Goal: Information Seeking & Learning: Find specific fact

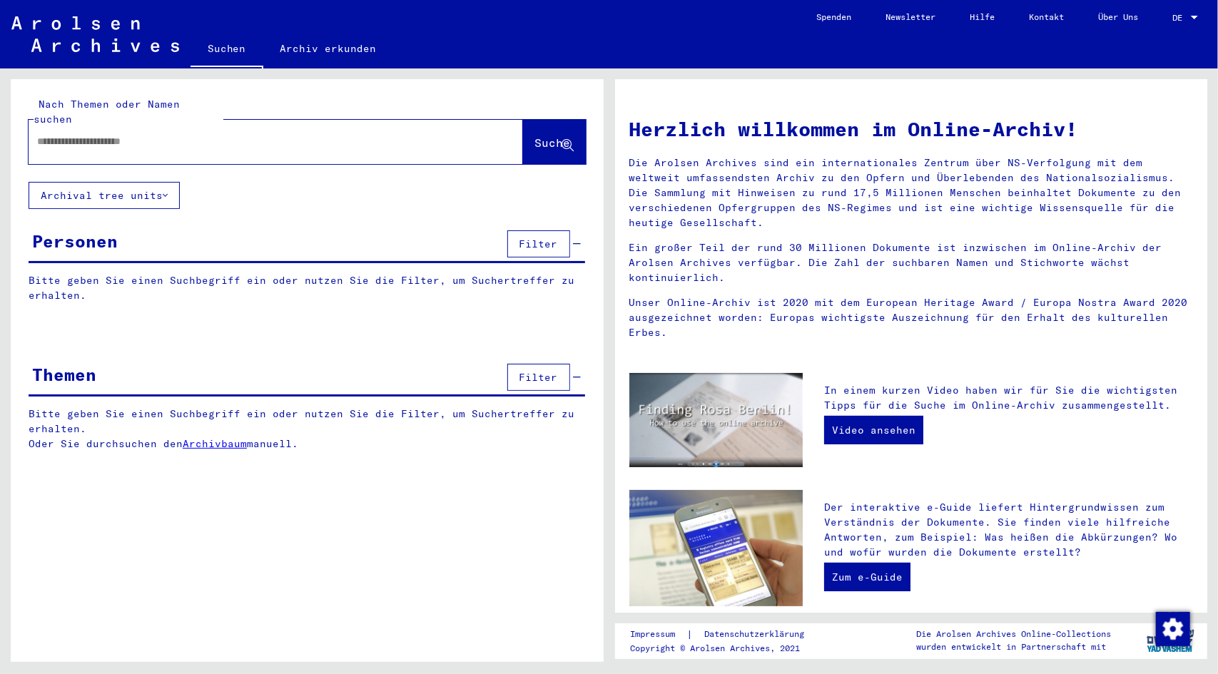
click at [226, 48] on link "Suchen" at bounding box center [227, 49] width 73 height 37
click at [131, 134] on div at bounding box center [255, 142] width 452 height 32
click at [131, 134] on input "text" at bounding box center [258, 141] width 443 height 15
click at [216, 46] on link "Suchen" at bounding box center [227, 49] width 73 height 37
click at [71, 134] on input "text" at bounding box center [258, 141] width 443 height 15
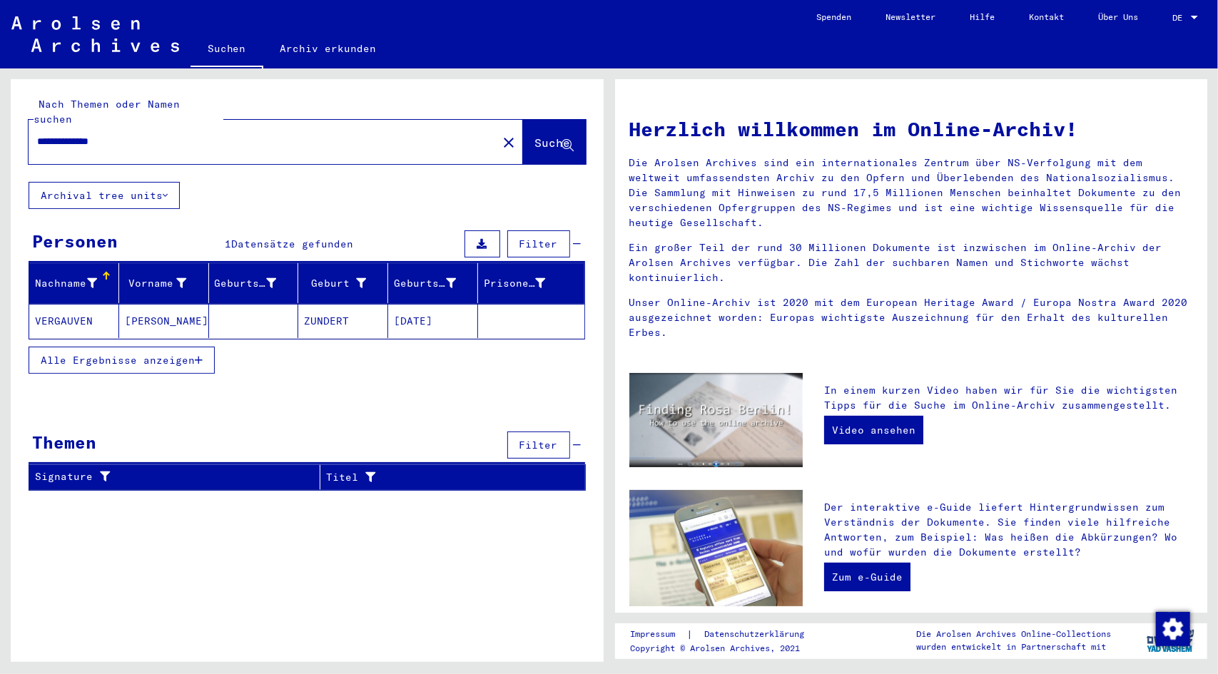
click at [140, 306] on mat-cell "[PERSON_NAME]" at bounding box center [164, 321] width 90 height 34
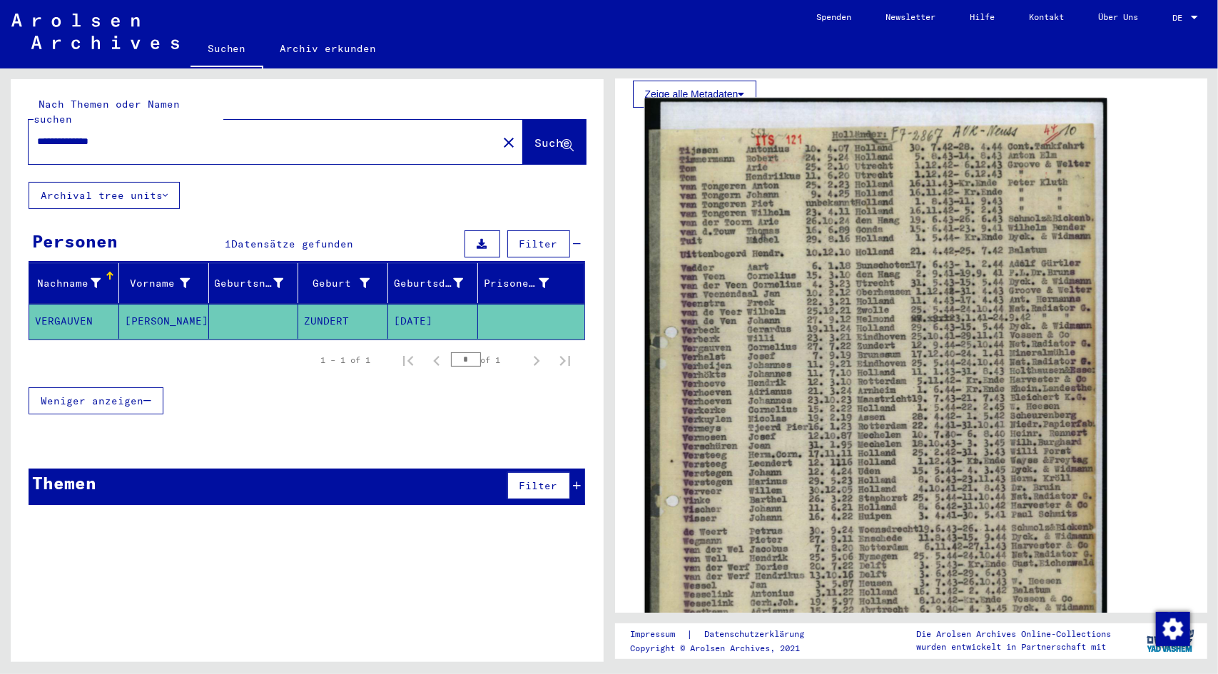
scroll to position [214, 0]
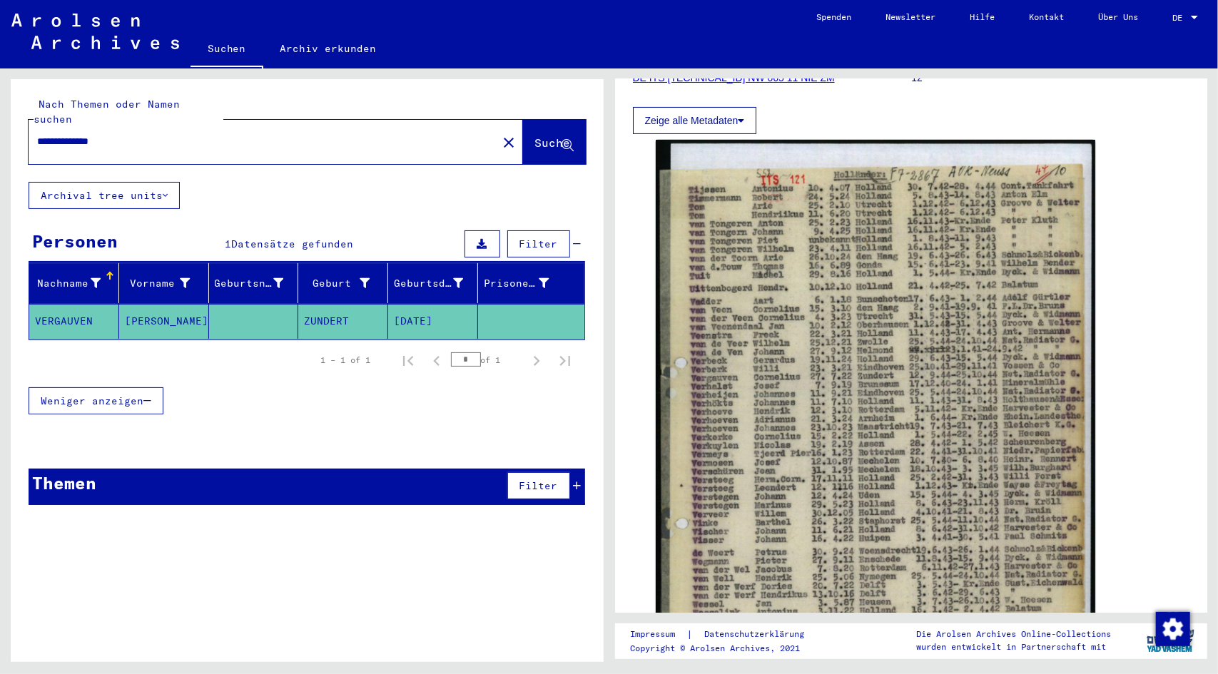
click at [66, 134] on input "**********" at bounding box center [263, 141] width 452 height 15
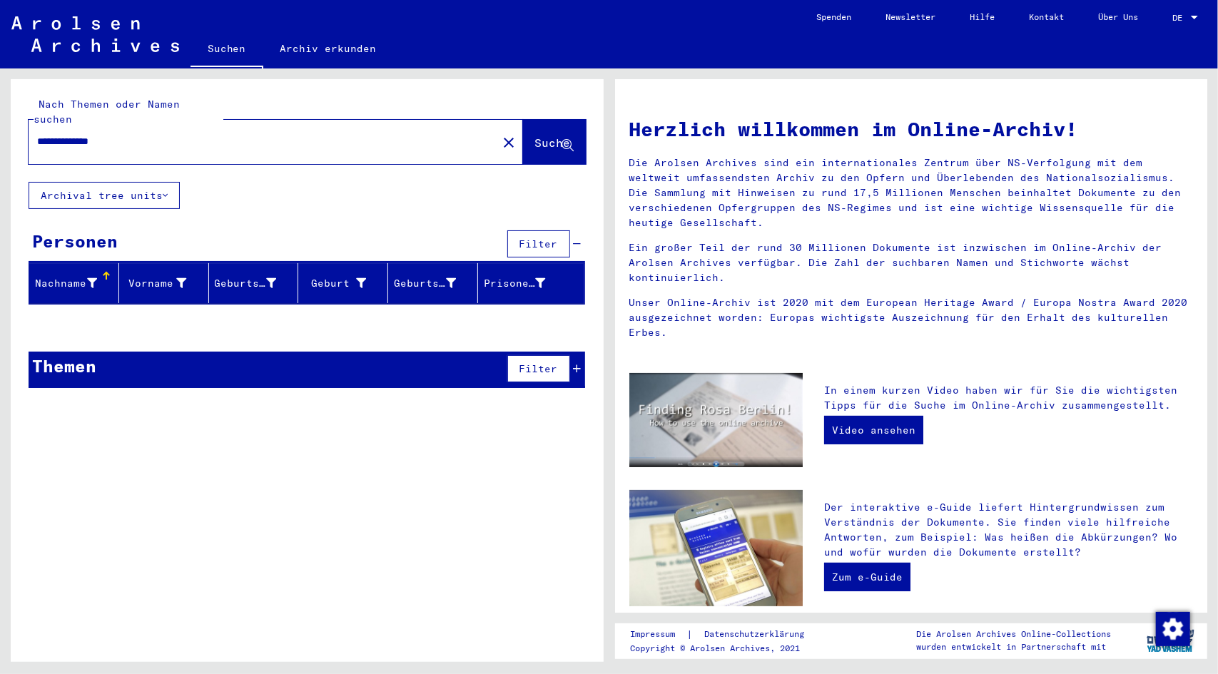
drag, startPoint x: 81, startPoint y: 128, endPoint x: 61, endPoint y: 126, distance: 20.1
click at [61, 134] on input "**********" at bounding box center [258, 141] width 443 height 15
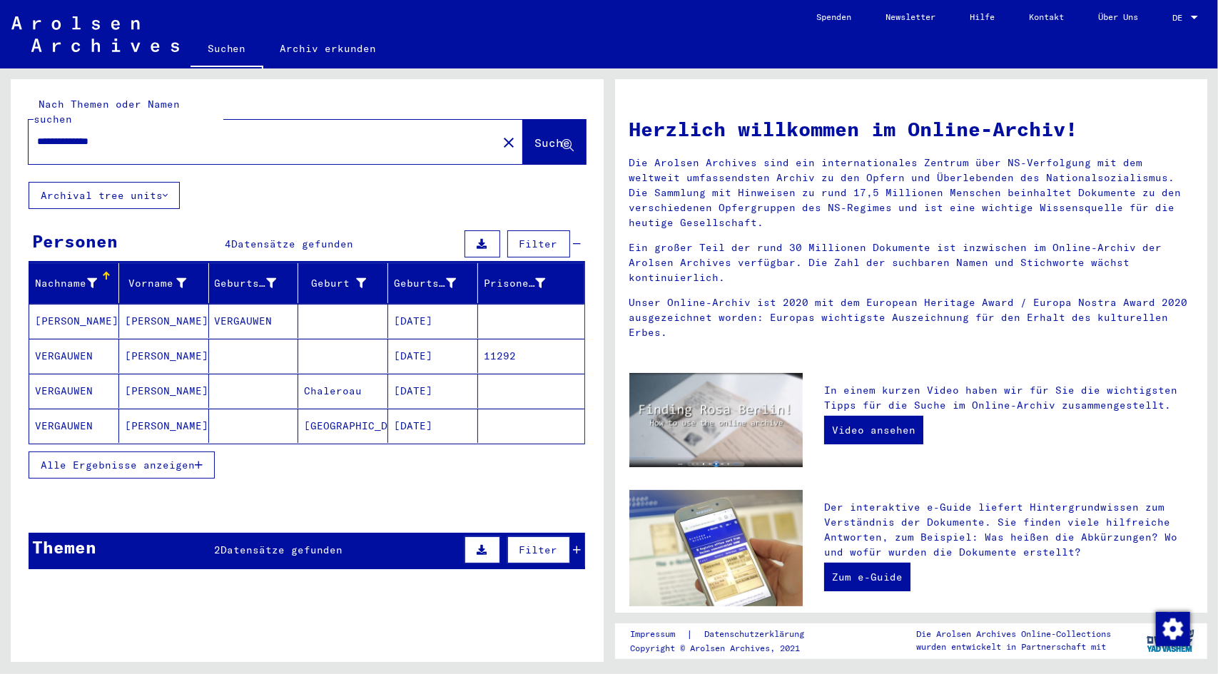
click at [407, 307] on mat-cell "[DATE]" at bounding box center [433, 321] width 90 height 34
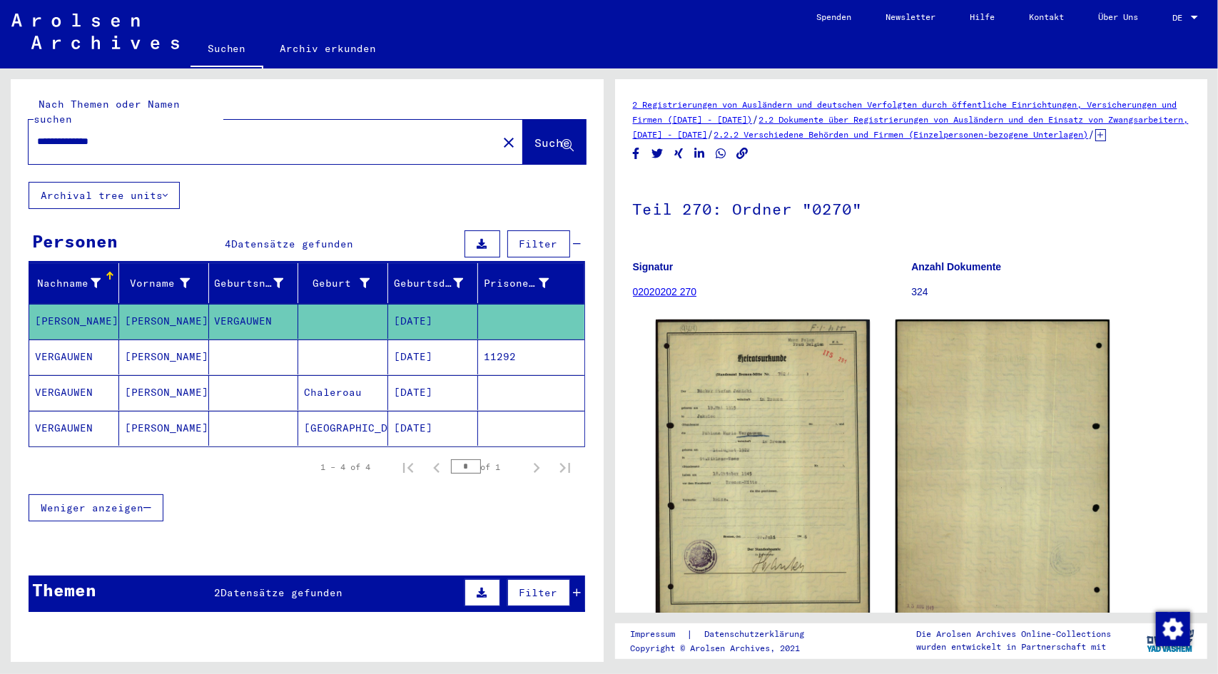
click at [430, 376] on mat-cell "[DATE]" at bounding box center [433, 392] width 90 height 35
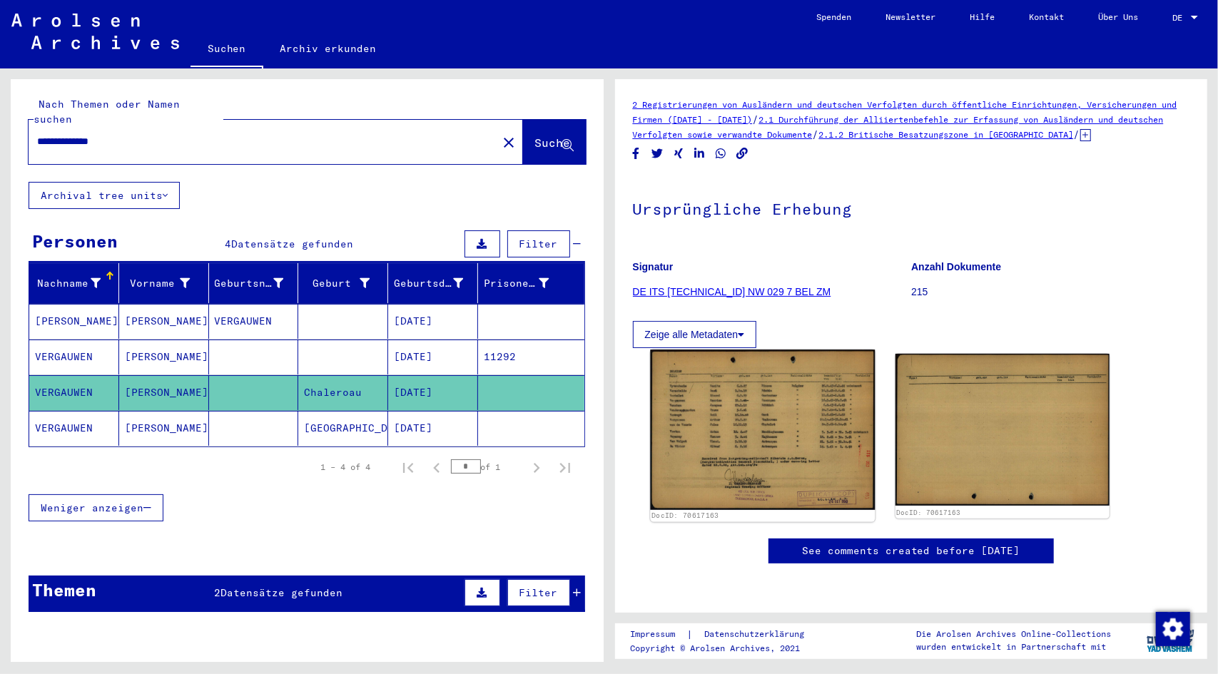
click at [736, 414] on img at bounding box center [762, 430] width 225 height 160
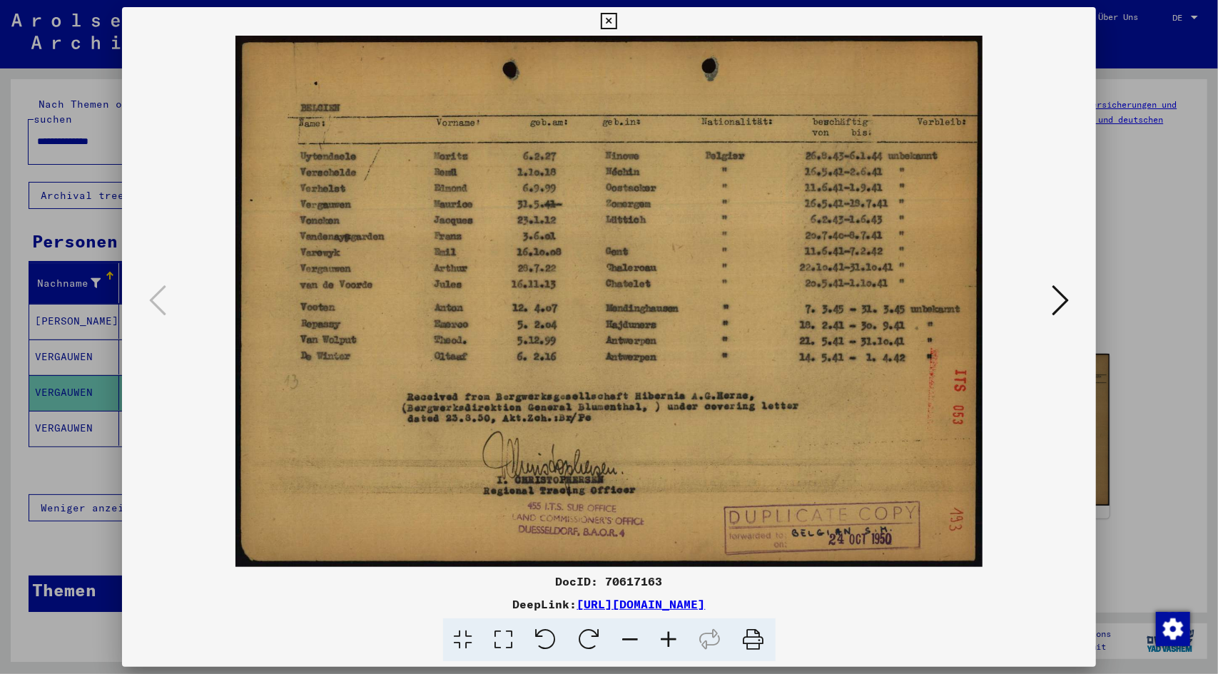
click at [675, 639] on icon at bounding box center [669, 641] width 39 height 44
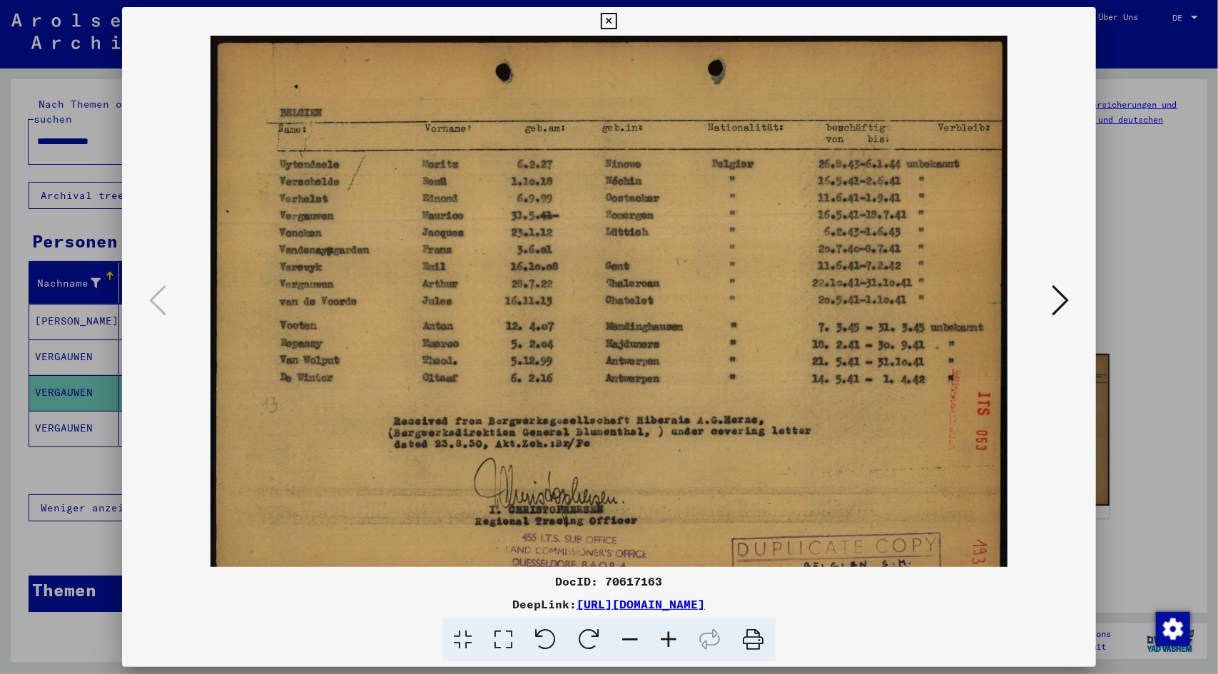
click at [674, 637] on icon at bounding box center [669, 641] width 39 height 44
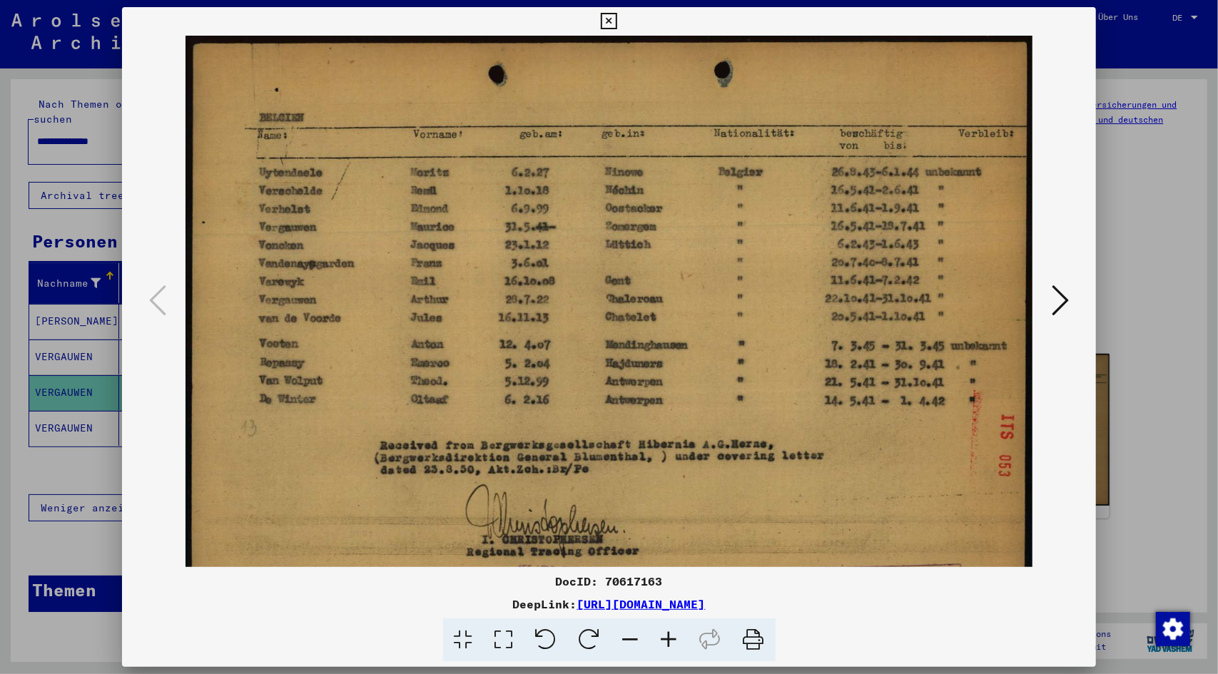
click at [674, 637] on icon at bounding box center [669, 641] width 39 height 44
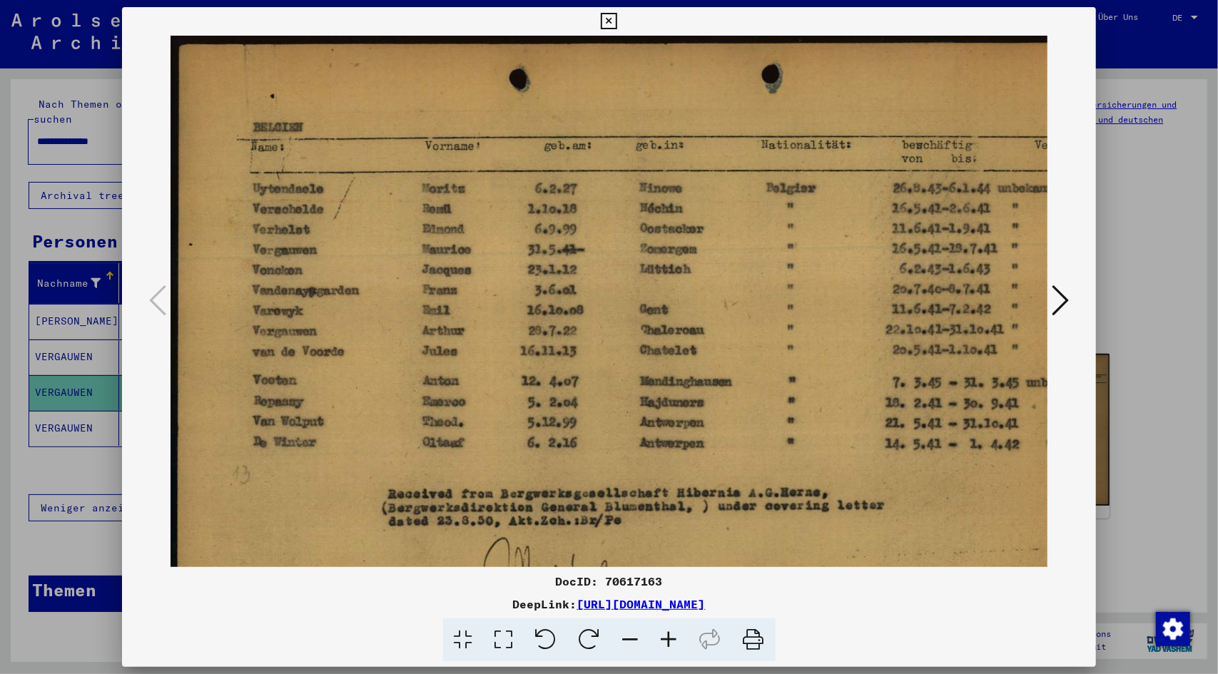
click at [674, 637] on icon at bounding box center [669, 641] width 39 height 44
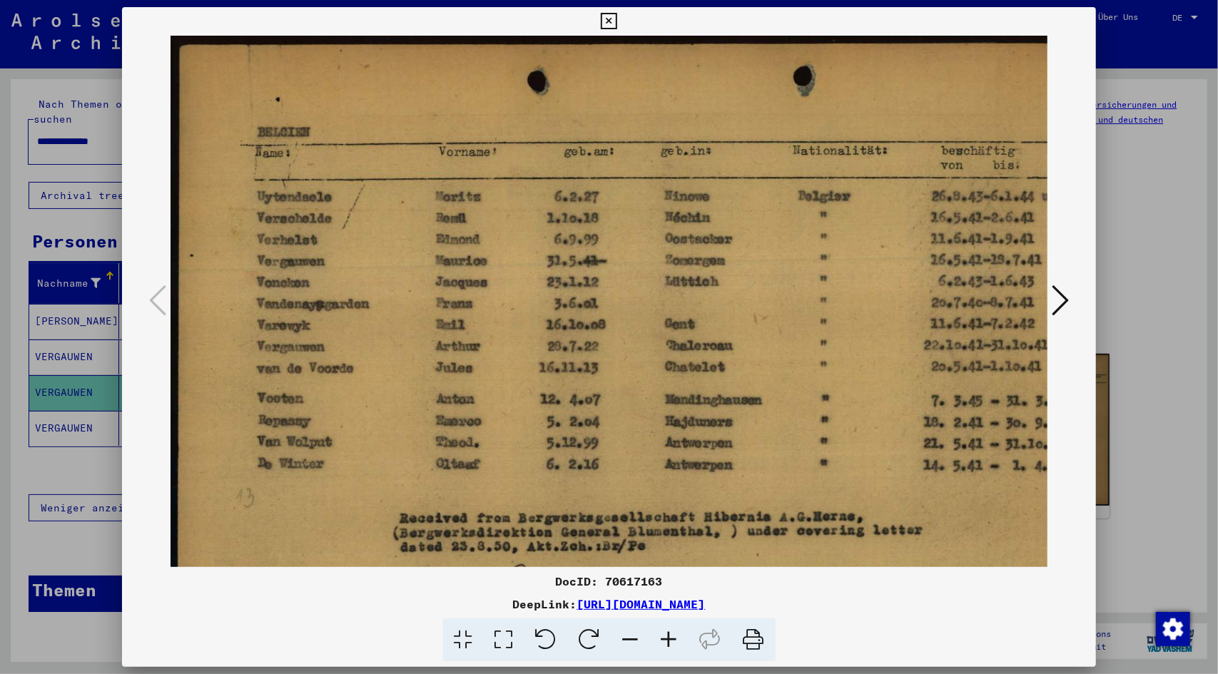
click at [674, 637] on icon at bounding box center [669, 641] width 39 height 44
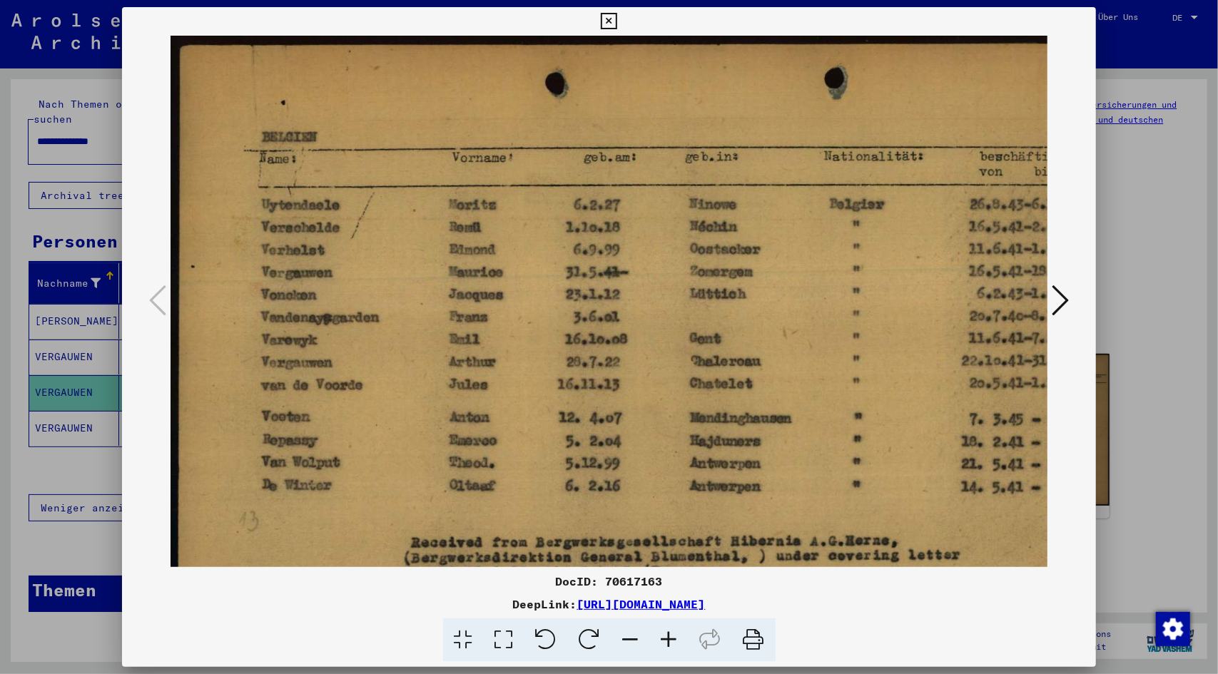
click at [674, 637] on icon at bounding box center [669, 641] width 39 height 44
drag, startPoint x: 674, startPoint y: 637, endPoint x: 673, endPoint y: 626, distance: 10.7
click at [674, 635] on icon at bounding box center [669, 641] width 39 height 44
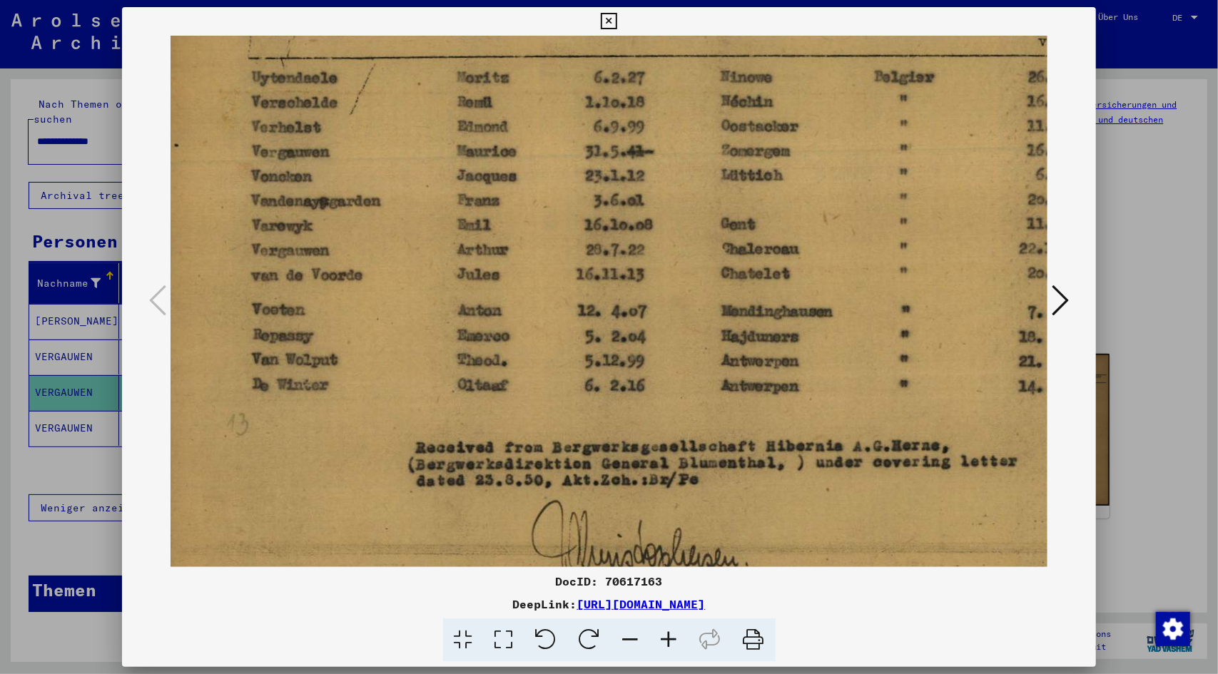
scroll to position [147, 20]
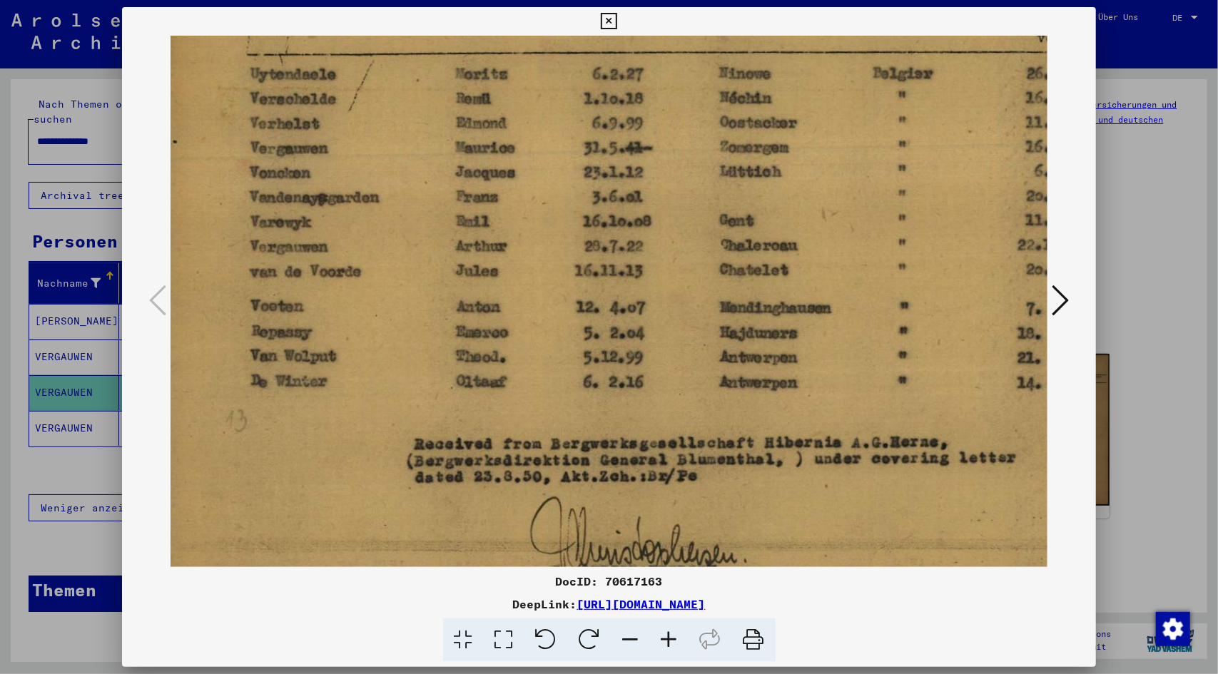
drag, startPoint x: 609, startPoint y: 369, endPoint x: 569, endPoint y: 215, distance: 159.1
click at [591, 224] on img at bounding box center [725, 297] width 1148 height 817
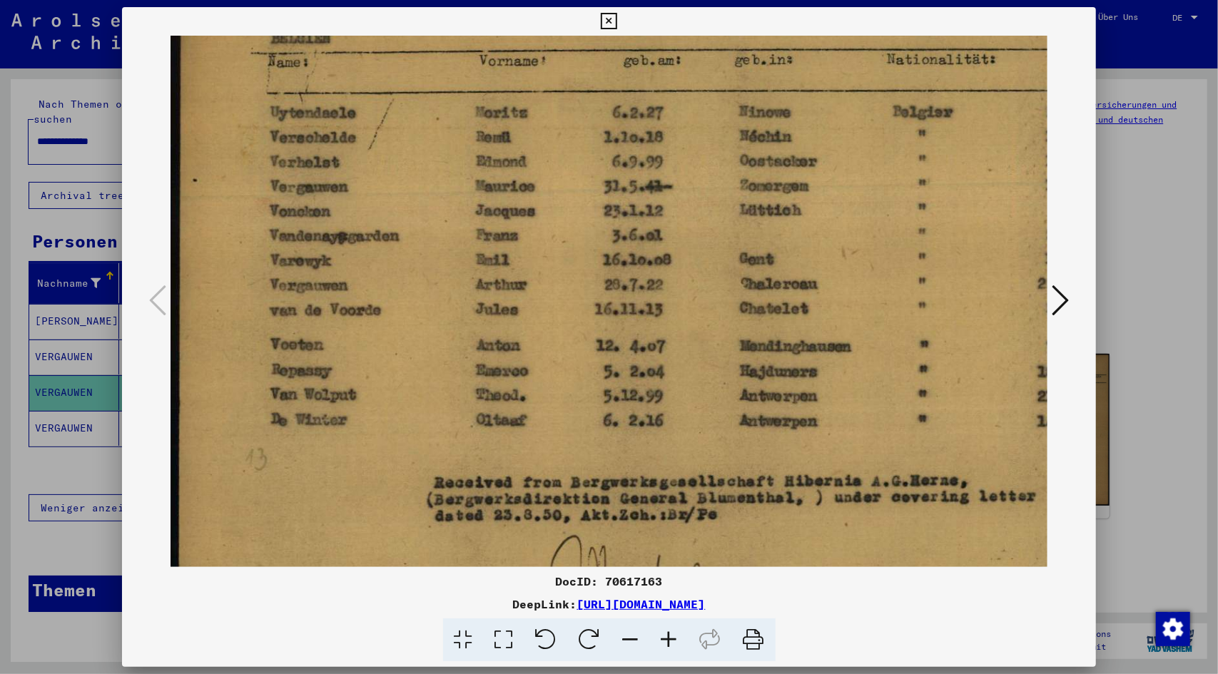
scroll to position [109, 4]
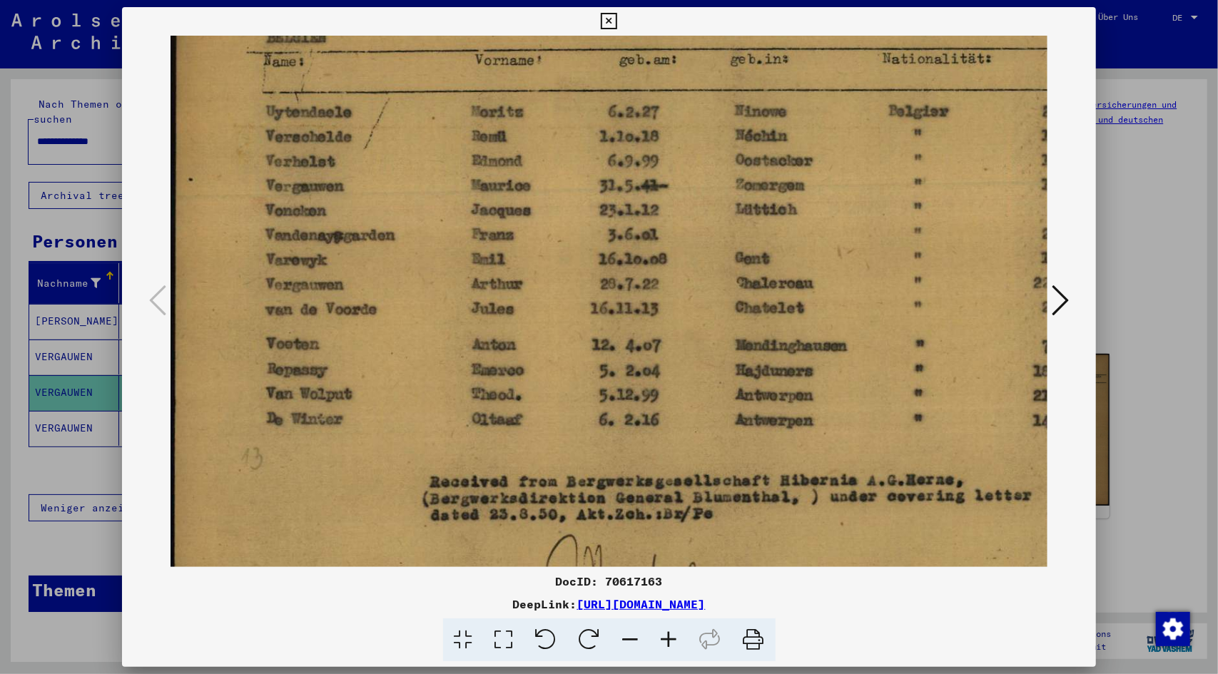
drag, startPoint x: 682, startPoint y: 155, endPoint x: 768, endPoint y: 198, distance: 96.1
click at [768, 198] on img at bounding box center [740, 334] width 1148 height 817
click at [604, 19] on icon at bounding box center [609, 21] width 16 height 17
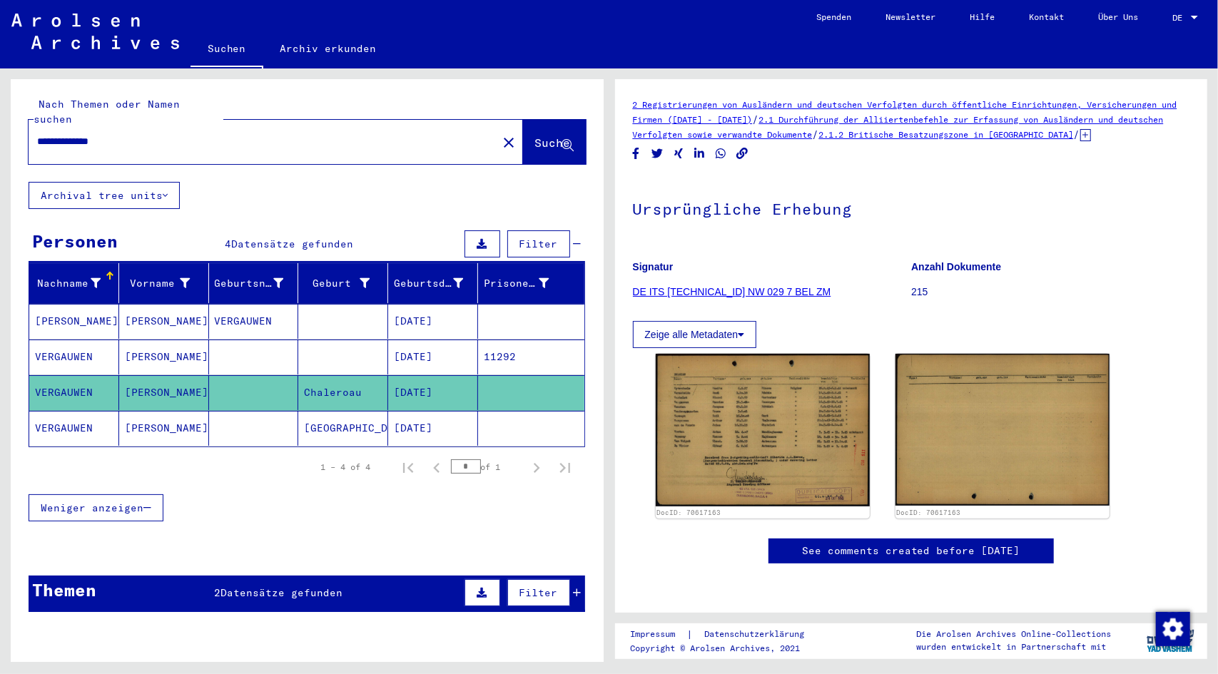
click at [421, 340] on mat-cell "[DATE]" at bounding box center [433, 357] width 90 height 35
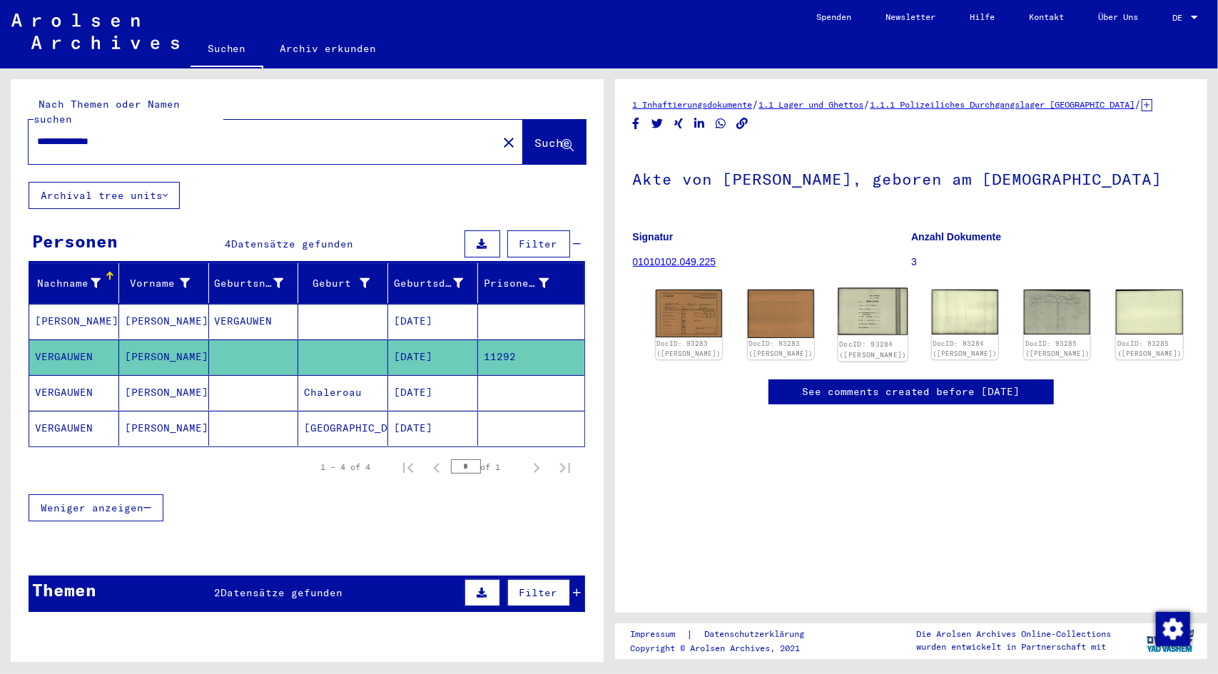
click at [866, 333] on img at bounding box center [874, 311] width 70 height 47
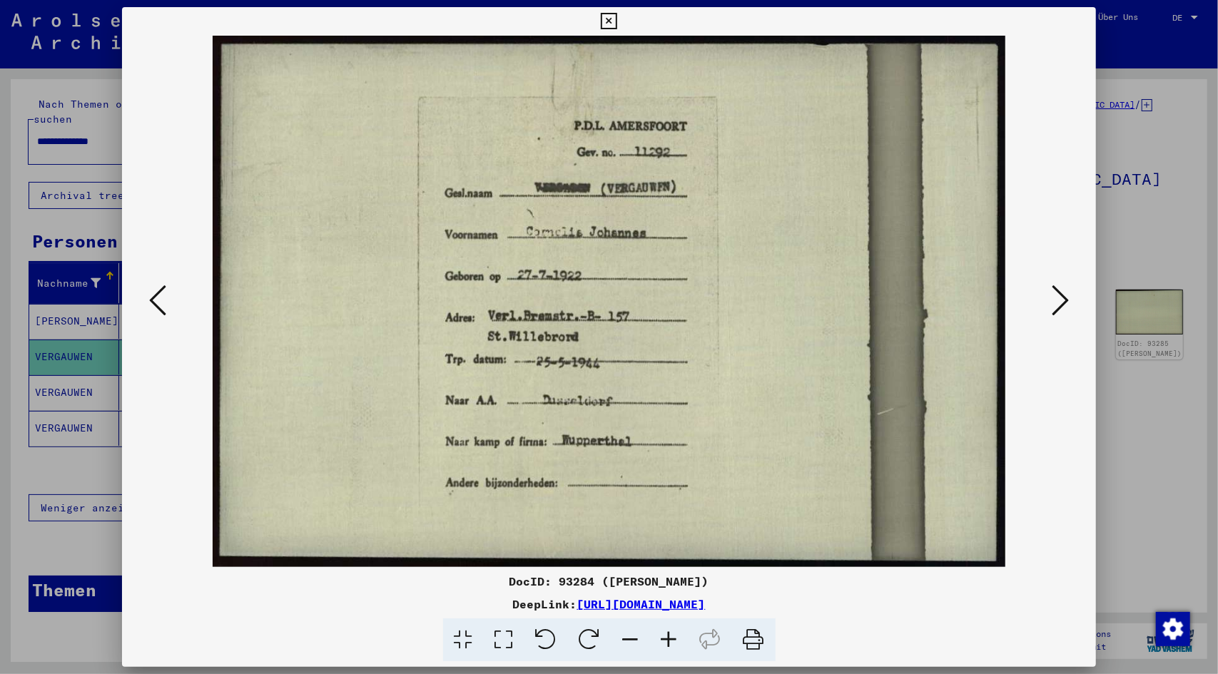
click at [601, 19] on icon at bounding box center [609, 21] width 16 height 17
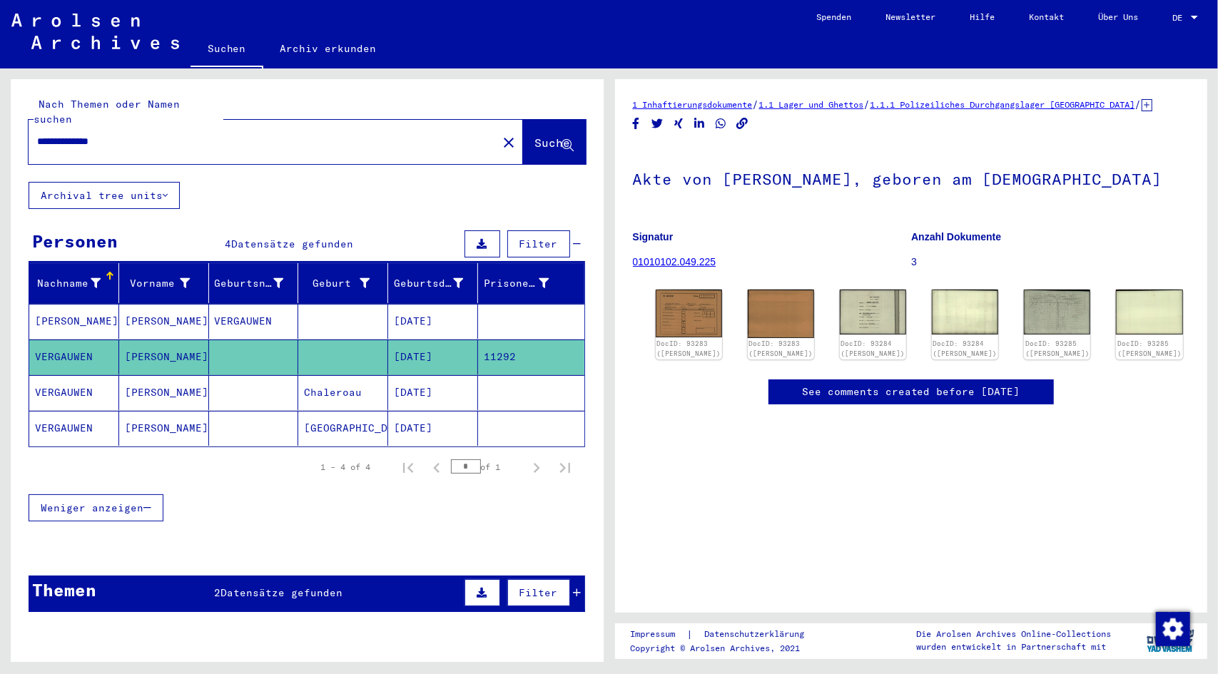
click at [274, 587] on span "Datensätze gefunden" at bounding box center [282, 593] width 122 height 13
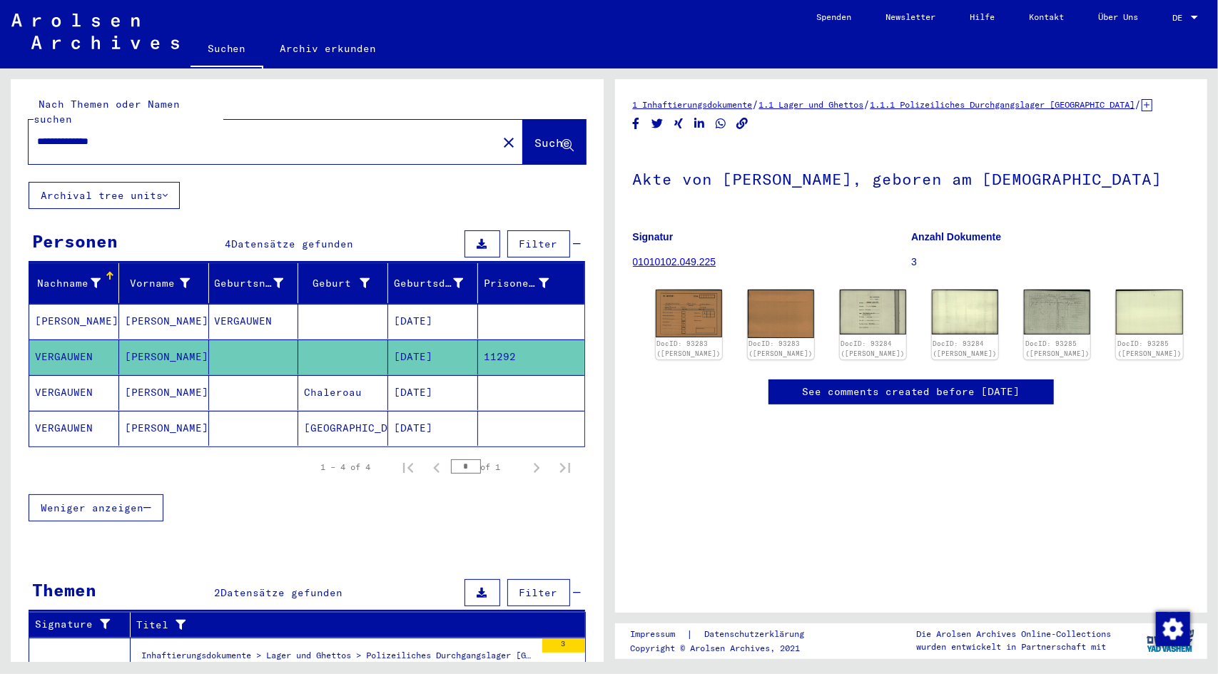
drag, startPoint x: 92, startPoint y: 126, endPoint x: 220, endPoint y: 126, distance: 127.7
click at [207, 134] on input "**********" at bounding box center [263, 141] width 452 height 15
type input "*********"
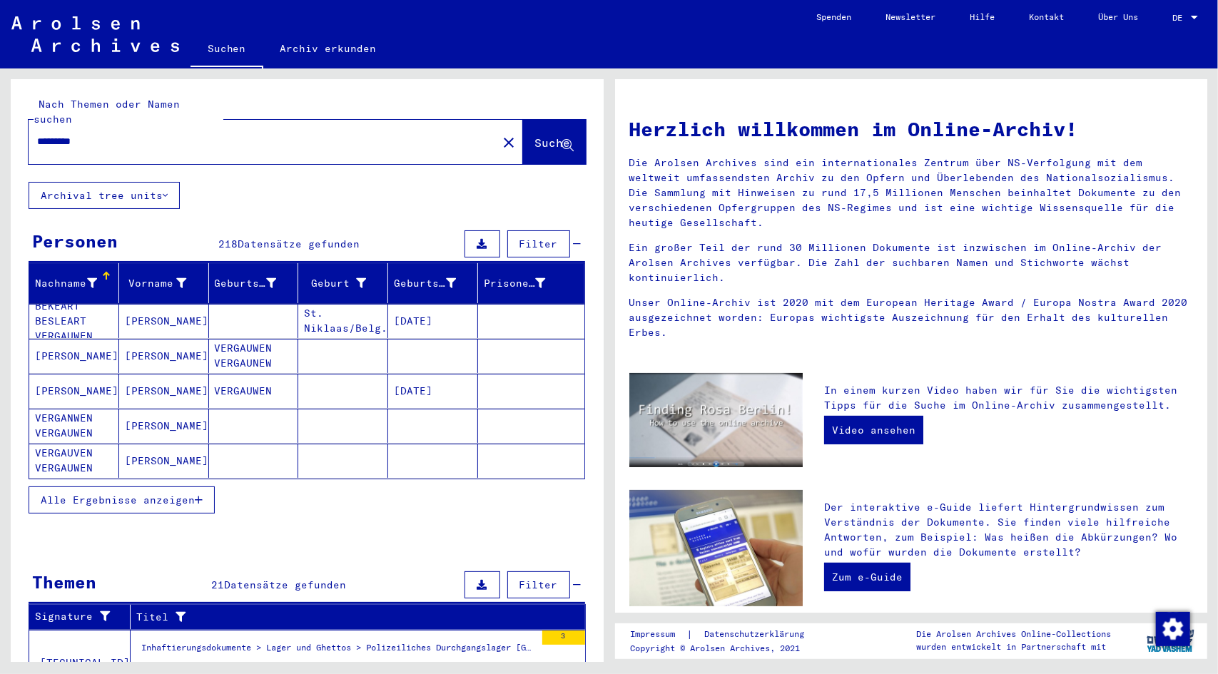
click at [191, 494] on span "Alle Ergebnisse anzeigen" at bounding box center [118, 500] width 154 height 13
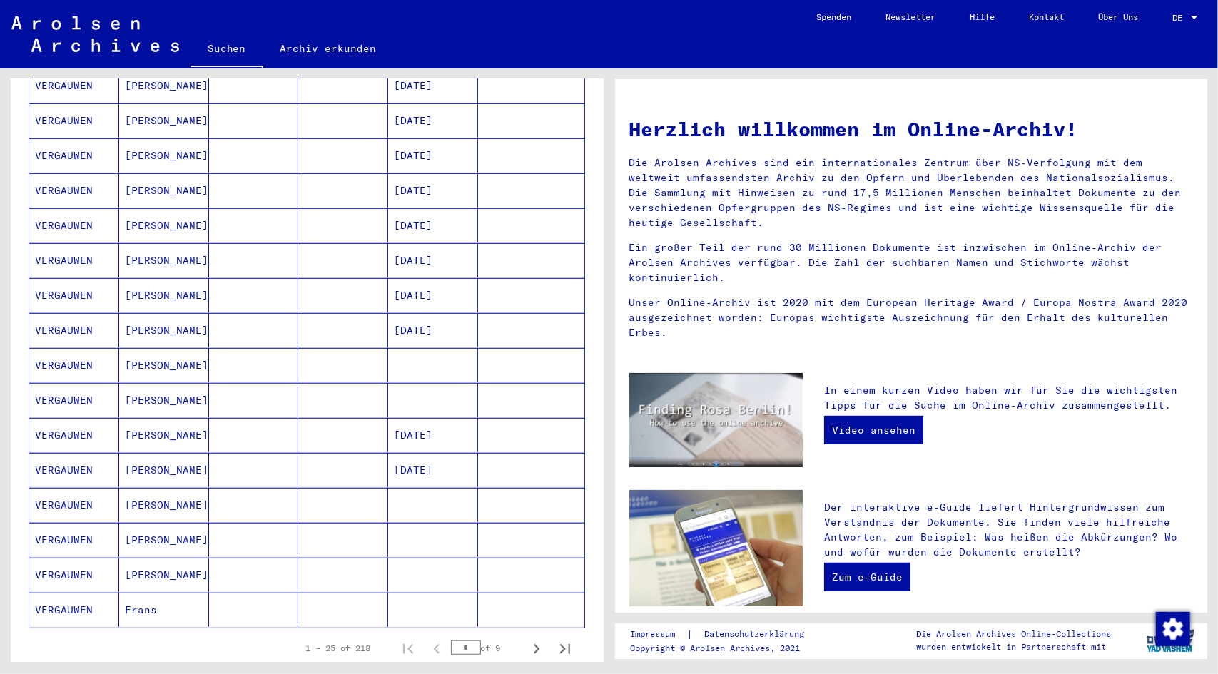
scroll to position [642, 0]
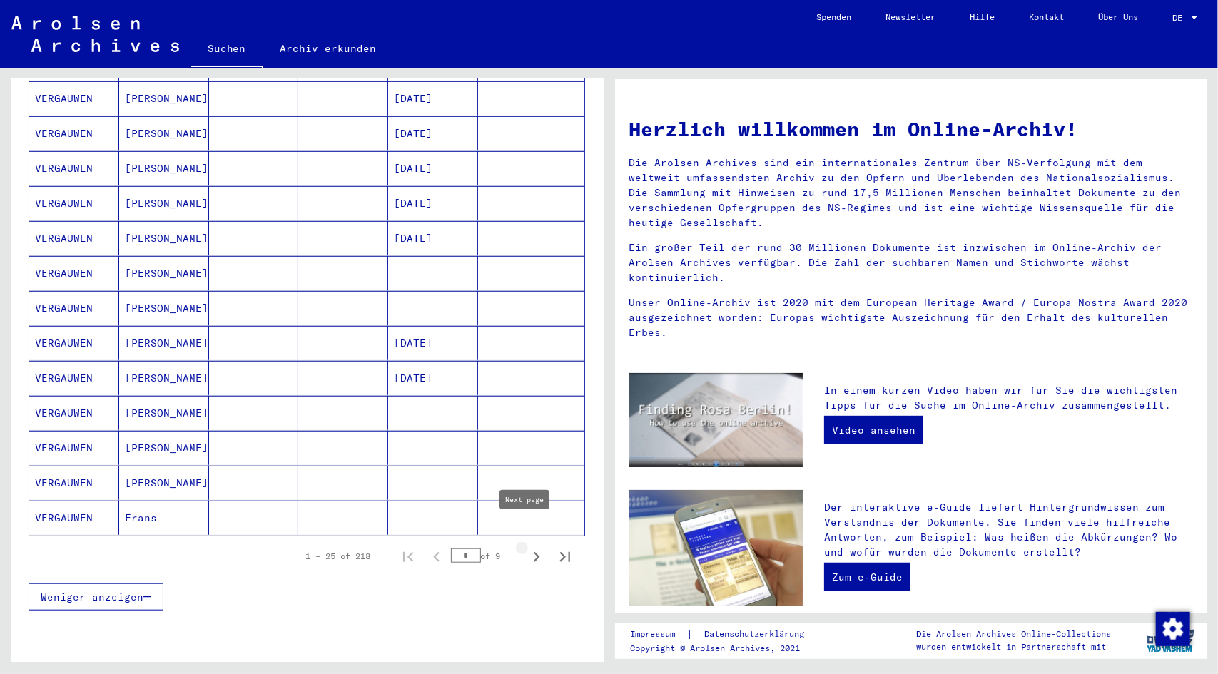
click at [527, 547] on icon "Next page" at bounding box center [537, 557] width 20 height 20
type input "*"
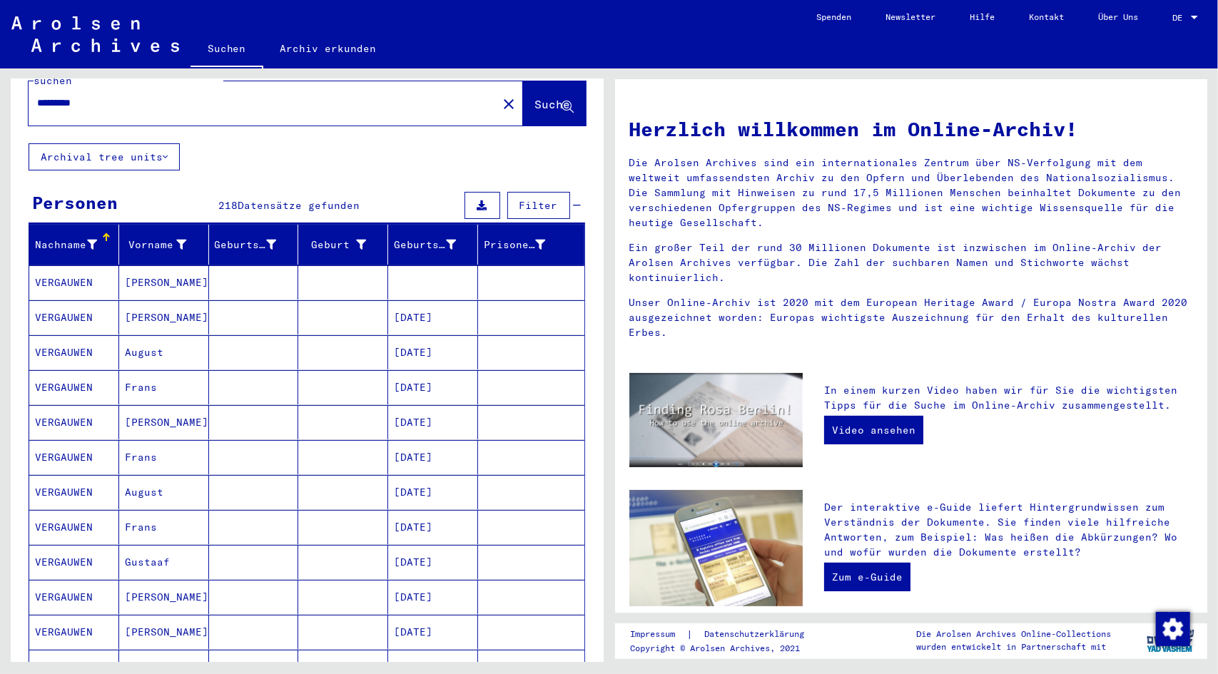
scroll to position [0, 0]
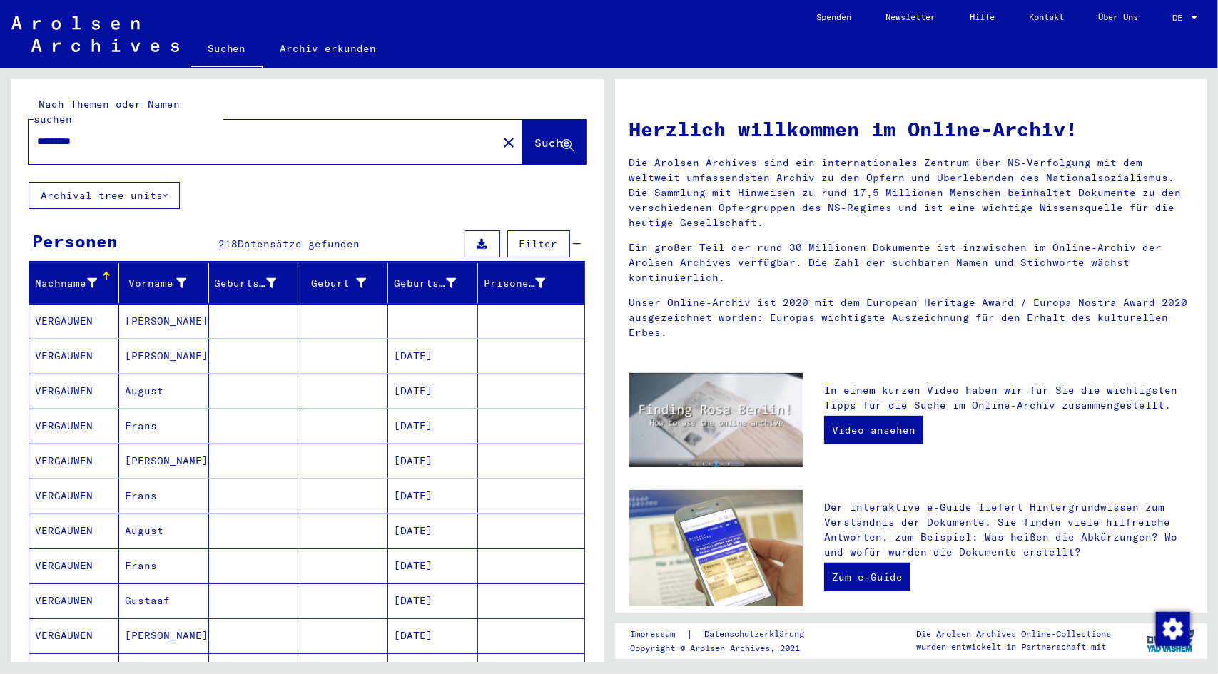
click at [116, 134] on input "*********" at bounding box center [258, 141] width 443 height 15
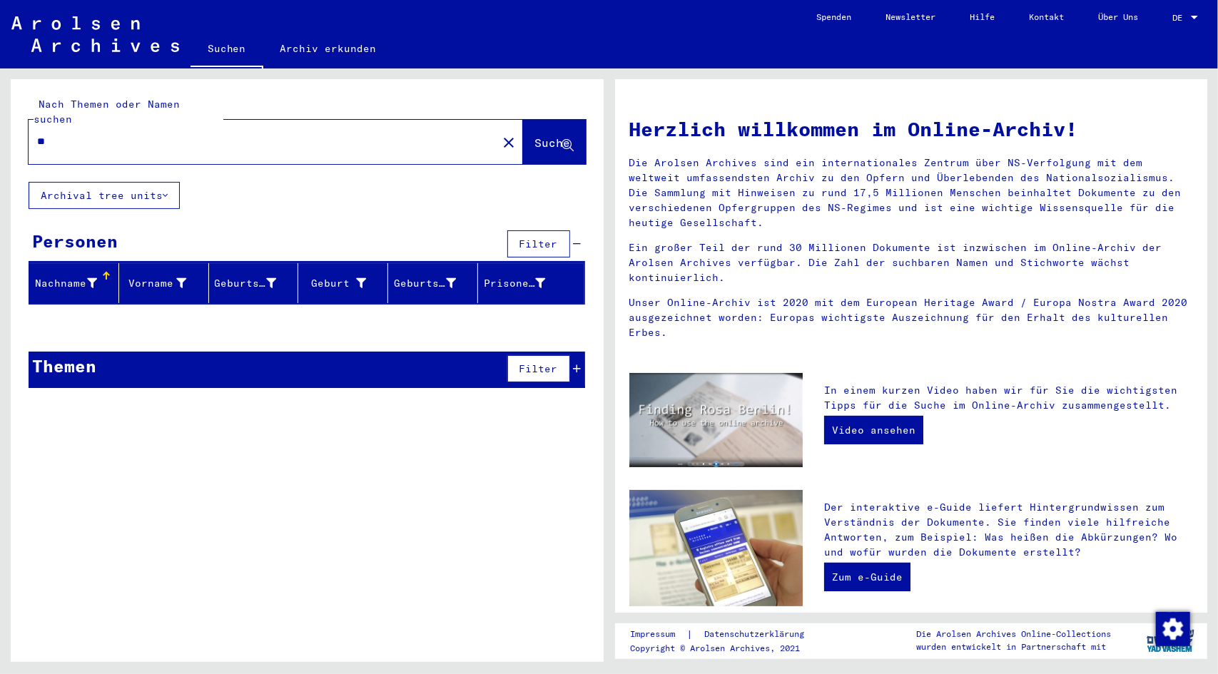
type input "*"
